Goal: Task Accomplishment & Management: Manage account settings

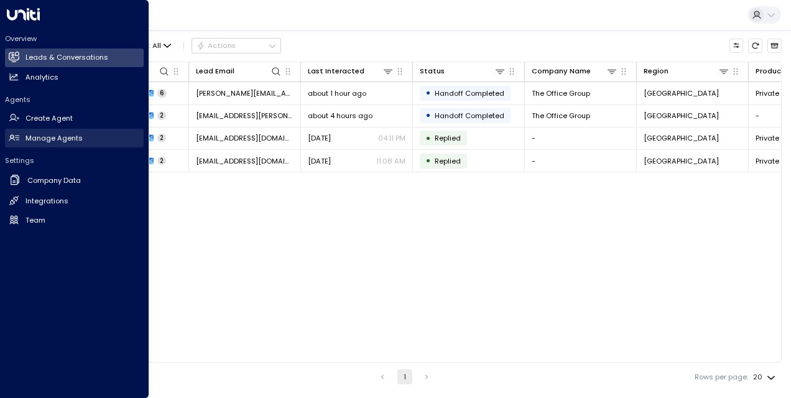
click at [93, 138] on link "Manage Agents Manage Agents" at bounding box center [74, 138] width 139 height 19
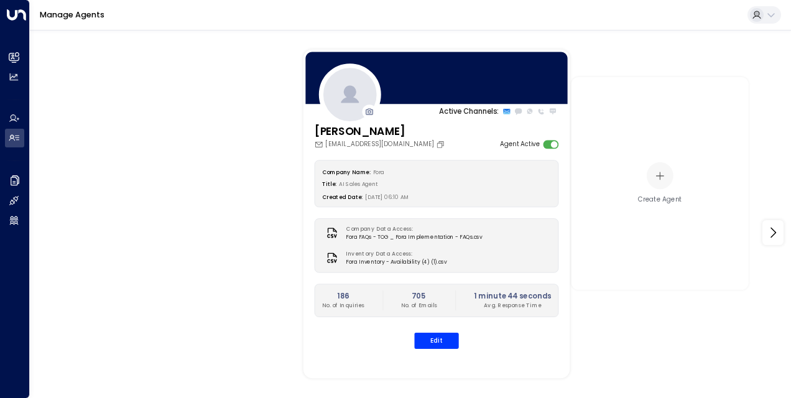
click at [485, 166] on div "Company Name: Fora" at bounding box center [436, 171] width 229 height 11
click at [438, 331] on div "Company Name: Fora Title: AI Sales Agent Created Date: [DATE] 06:10 AM Company …" at bounding box center [437, 254] width 244 height 188
click at [443, 335] on button "Edit" at bounding box center [436, 341] width 44 height 16
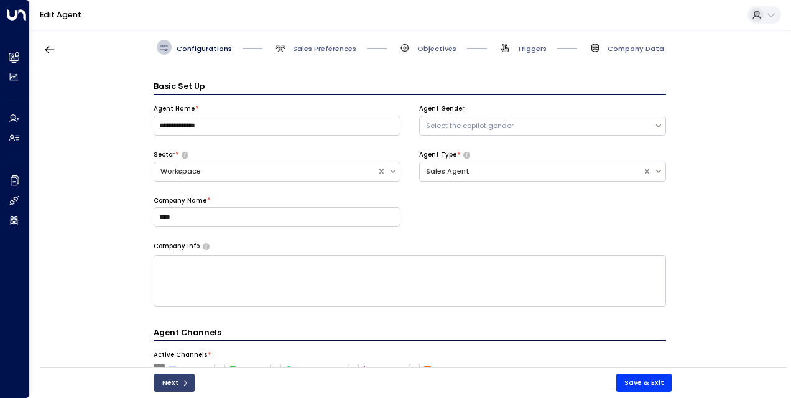
click at [174, 381] on button "Next" at bounding box center [174, 383] width 40 height 18
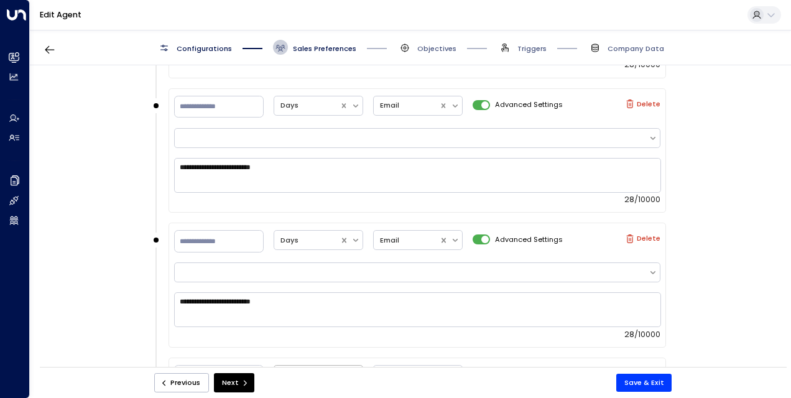
scroll to position [1206, 0]
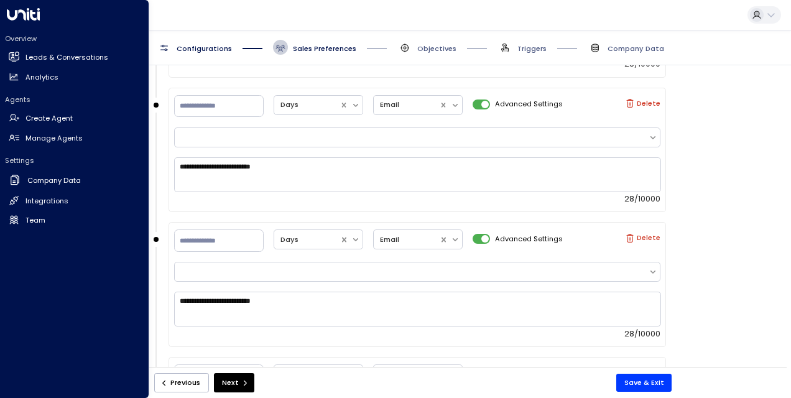
click at [16, 10] on icon at bounding box center [23, 14] width 33 height 12
drag, startPoint x: 56, startPoint y: 57, endPoint x: 328, endPoint y: 397, distance: 435.9
click at [56, 57] on h2 "Leads & Conversations" at bounding box center [66, 57] width 83 height 11
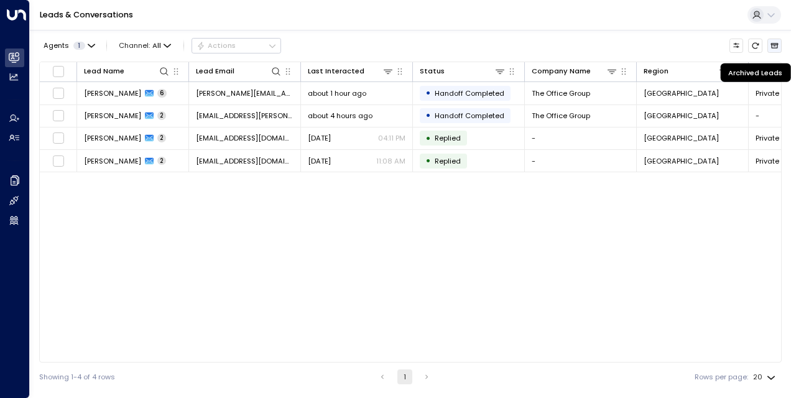
click at [779, 44] on button "Archived Leads" at bounding box center [774, 46] width 14 height 14
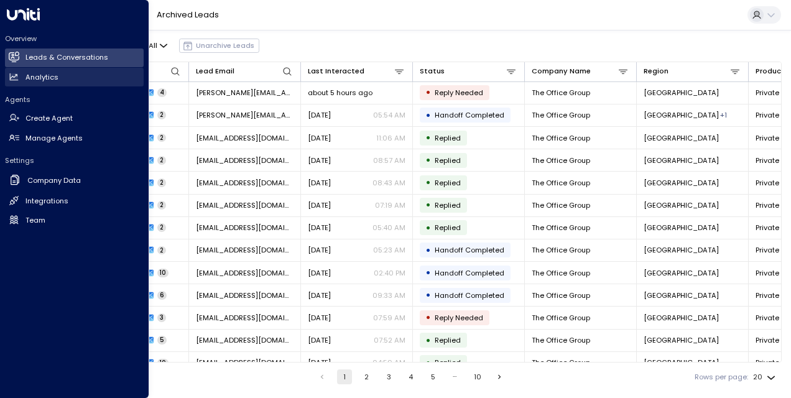
drag, startPoint x: 56, startPoint y: 56, endPoint x: 128, endPoint y: 77, distance: 75.2
click at [56, 56] on h2 "Leads & Conversations" at bounding box center [66, 57] width 83 height 11
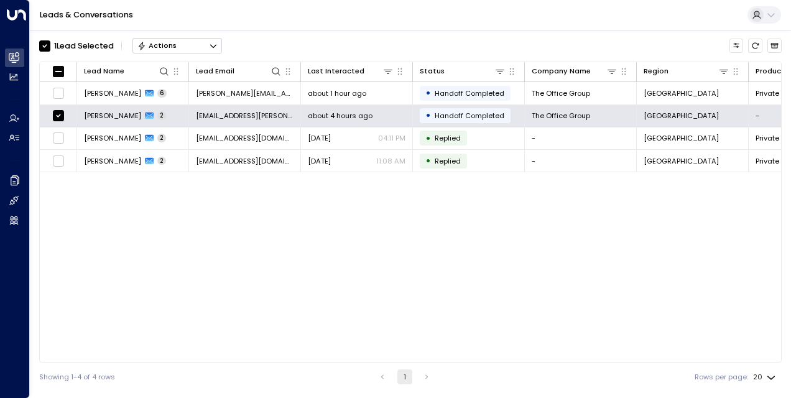
click at [215, 42] on icon "Button group with a nested menu" at bounding box center [213, 46] width 9 height 9
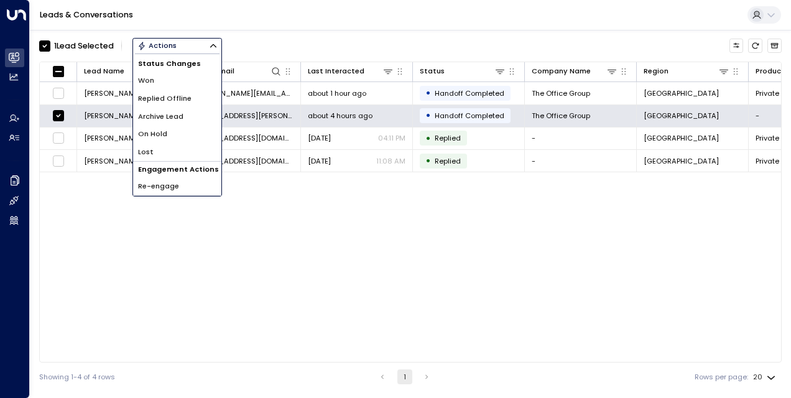
click at [185, 118] on li "Archive Lead" at bounding box center [177, 117] width 88 height 18
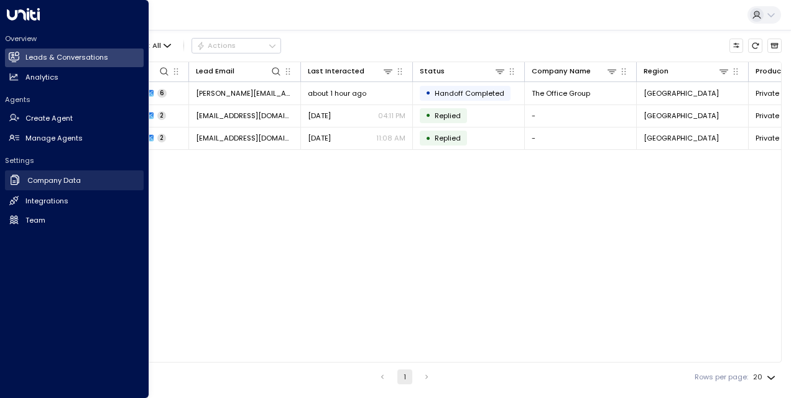
click at [95, 182] on link "Company Data Company Data" at bounding box center [74, 180] width 139 height 21
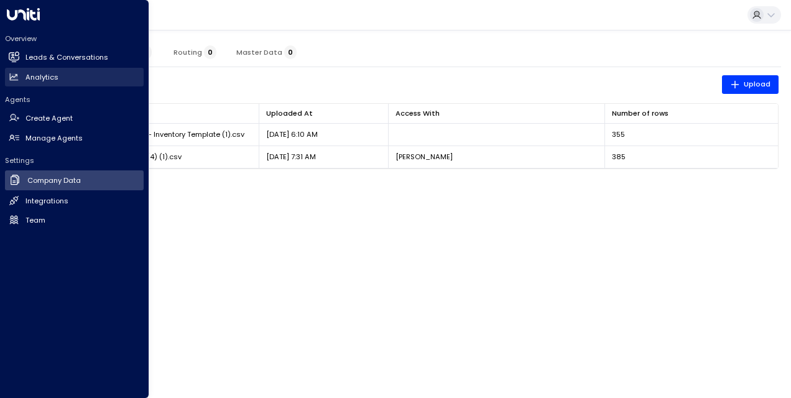
click at [43, 75] on h2 "Analytics" at bounding box center [41, 77] width 33 height 11
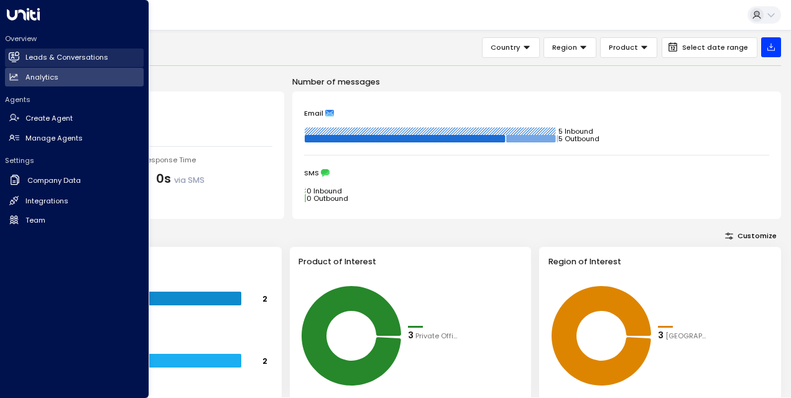
click at [76, 56] on h2 "Leads & Conversations" at bounding box center [66, 57] width 83 height 11
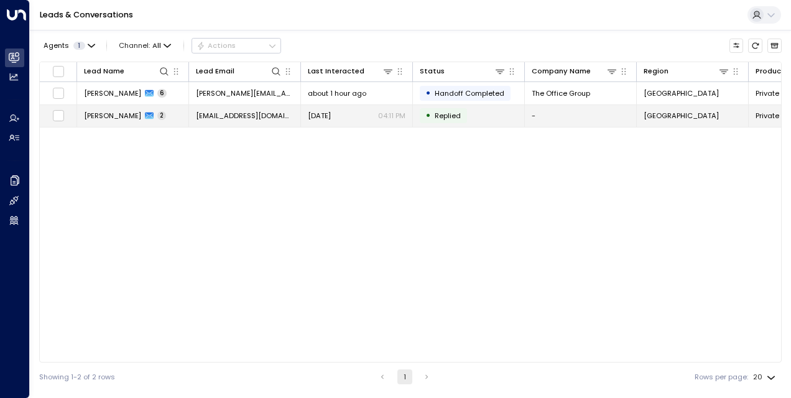
click at [106, 118] on span "[PERSON_NAME]" at bounding box center [112, 116] width 57 height 10
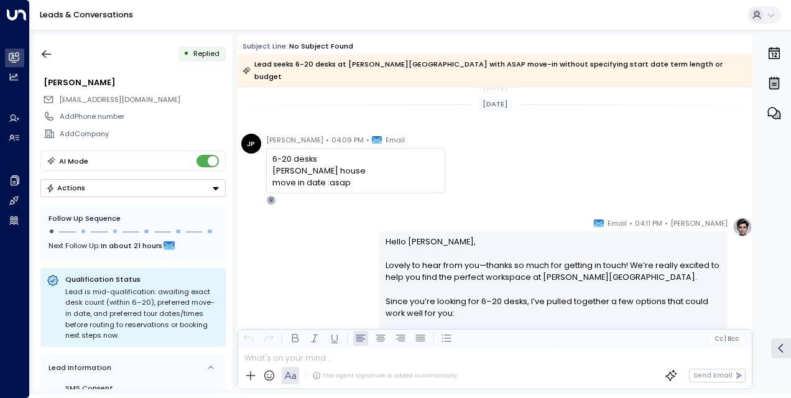
scroll to position [6, 0]
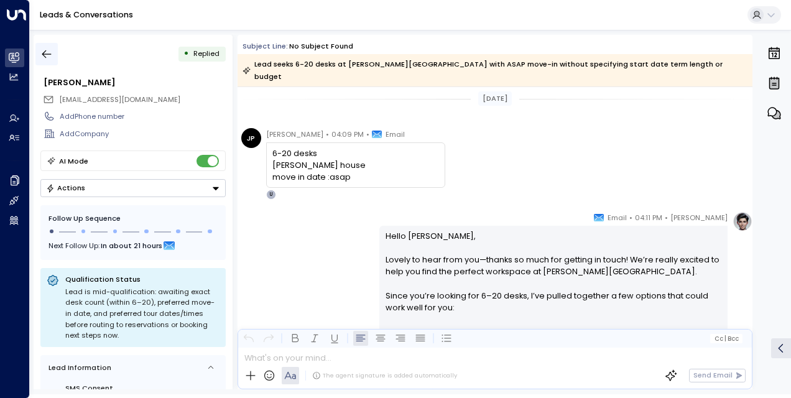
click at [51, 54] on icon "button" at bounding box center [46, 54] width 9 height 8
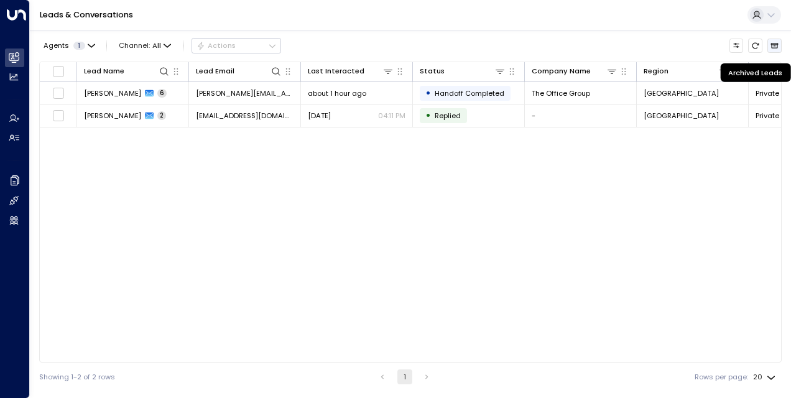
click at [773, 48] on icon "Archived Leads" at bounding box center [774, 45] width 7 height 5
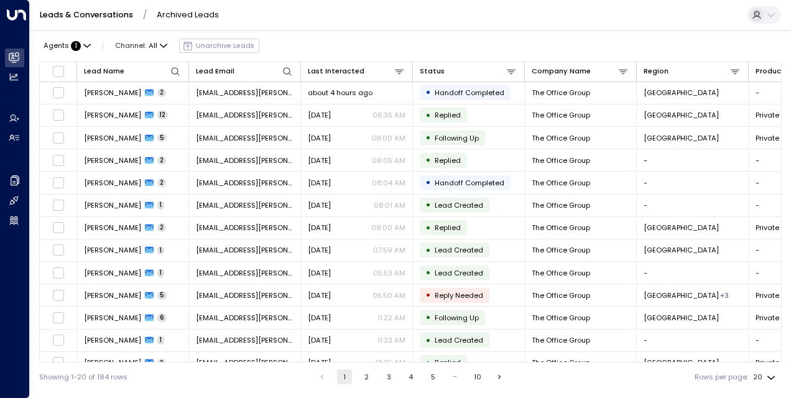
scroll to position [168, 0]
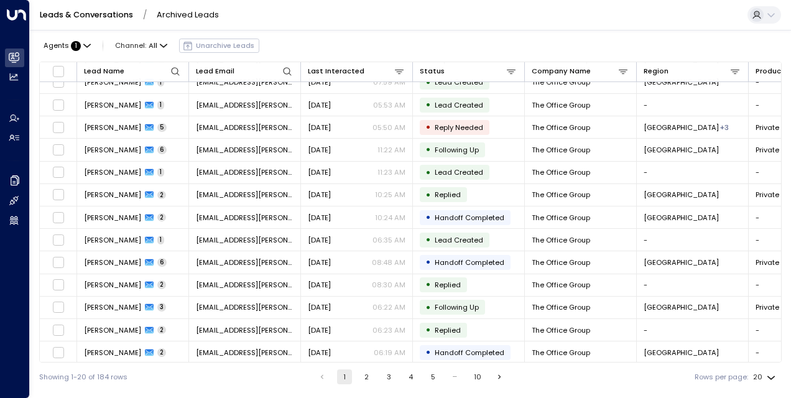
click at [369, 374] on button "2" at bounding box center [366, 376] width 15 height 15
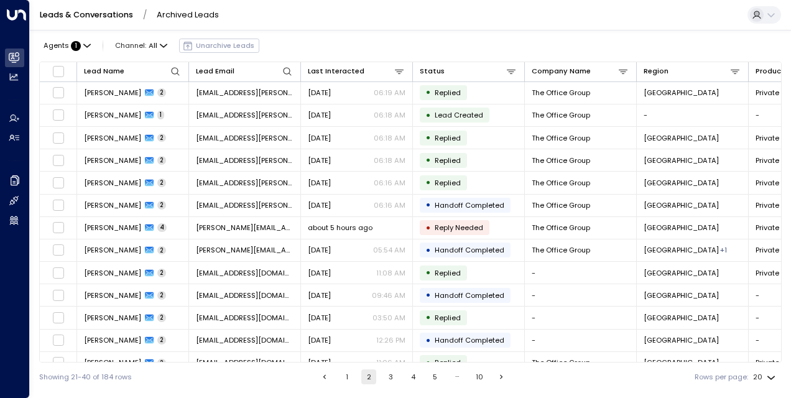
scroll to position [168, 0]
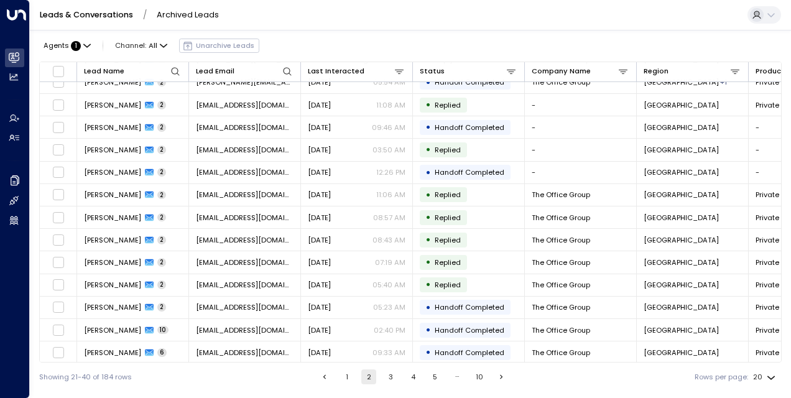
click at [387, 377] on button "3" at bounding box center [391, 376] width 15 height 15
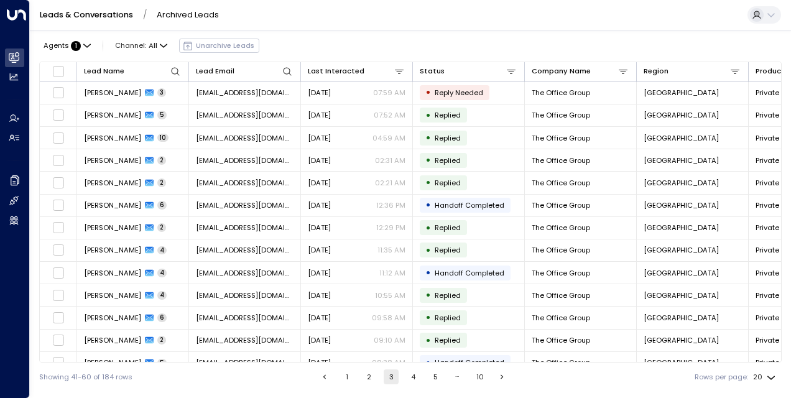
click at [346, 376] on button "1" at bounding box center [347, 376] width 15 height 15
